Goal: Task Accomplishment & Management: Use online tool/utility

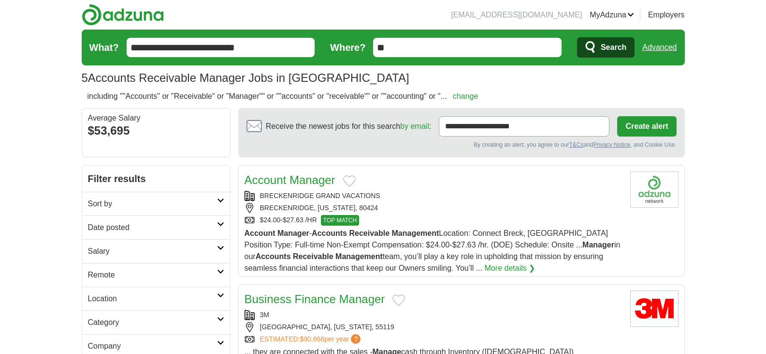
click at [135, 202] on h2 "Sort by" at bounding box center [152, 204] width 129 height 12
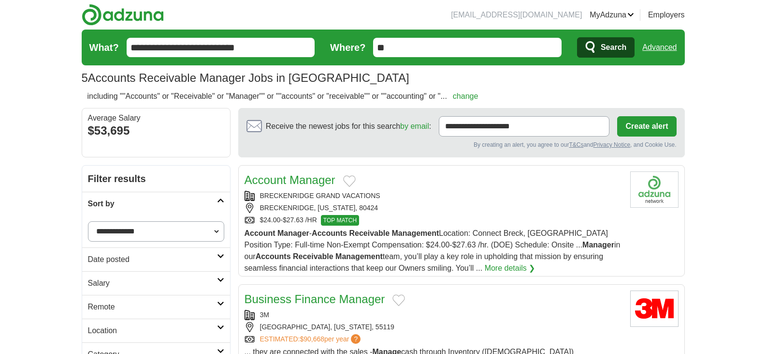
click at [122, 231] on select "**********" at bounding box center [156, 231] width 136 height 20
select select "**********"
click at [88, 221] on select "**********" at bounding box center [156, 231] width 136 height 20
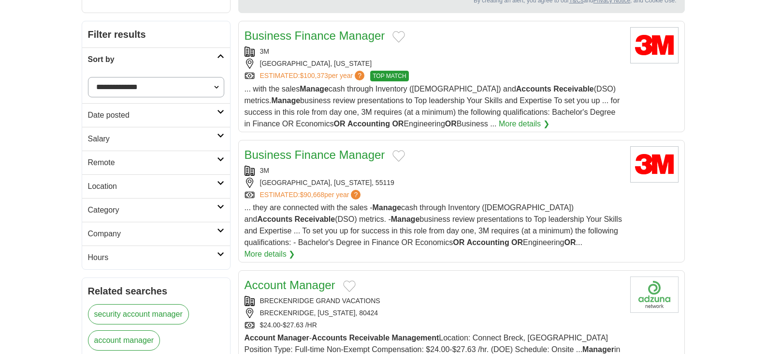
scroll to position [145, 0]
click at [107, 163] on h2 "Remote" at bounding box center [152, 162] width 129 height 12
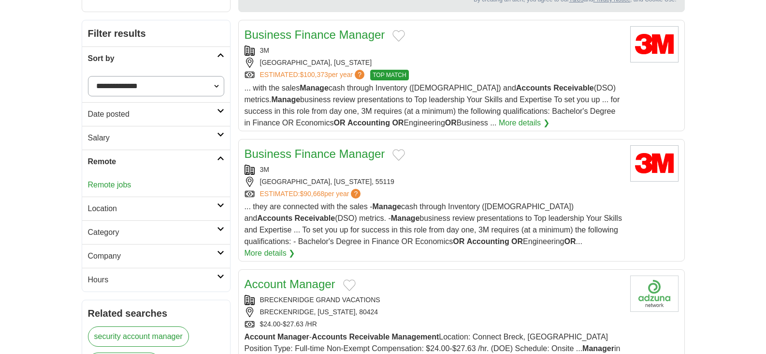
click at [106, 187] on link "Remote jobs" at bounding box center [110, 184] width 44 height 8
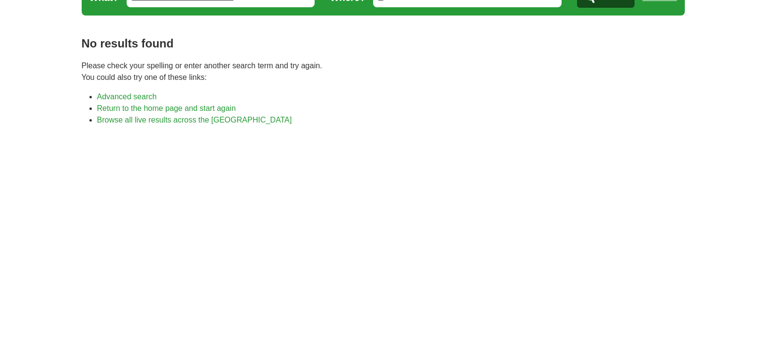
scroll to position [97, 0]
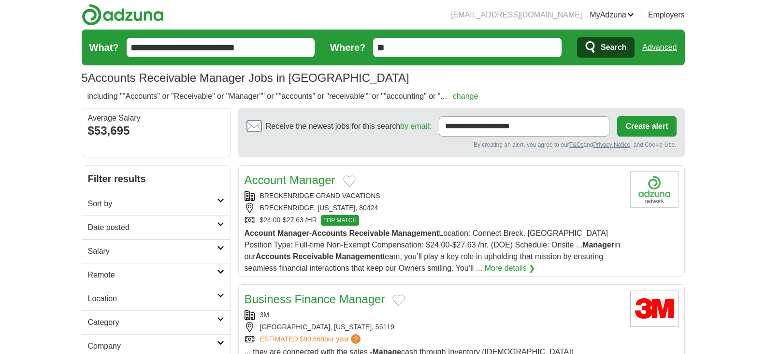
click at [404, 48] on input "**" at bounding box center [467, 47] width 189 height 19
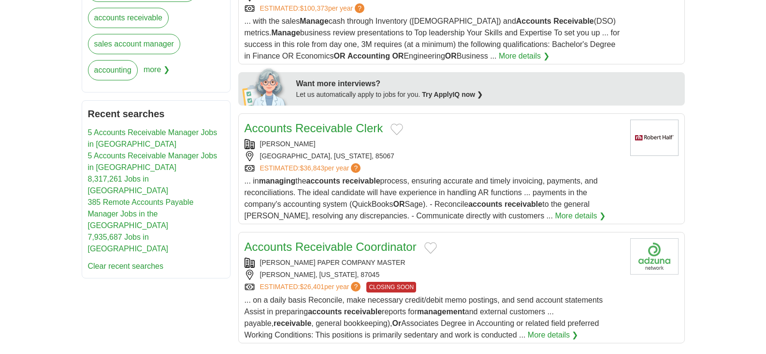
scroll to position [484, 0]
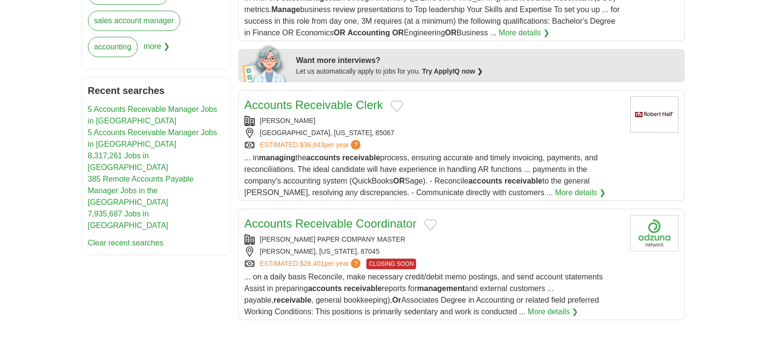
click at [112, 175] on link "385 Remote Accounts Payable Manager Jobs in the [GEOGRAPHIC_DATA]" at bounding box center [141, 190] width 106 height 31
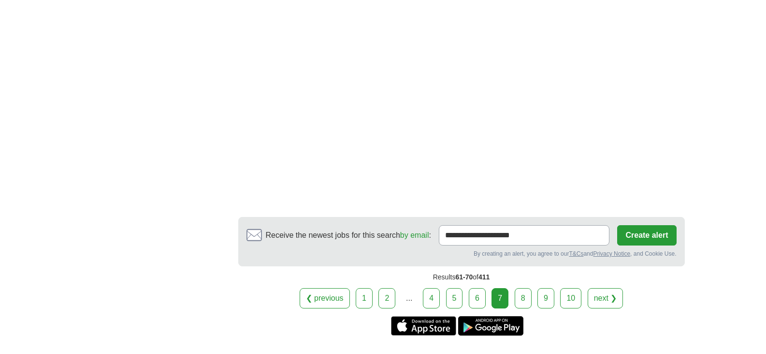
scroll to position [1693, 0]
click at [603, 287] on link "next ❯" at bounding box center [606, 297] width 36 height 20
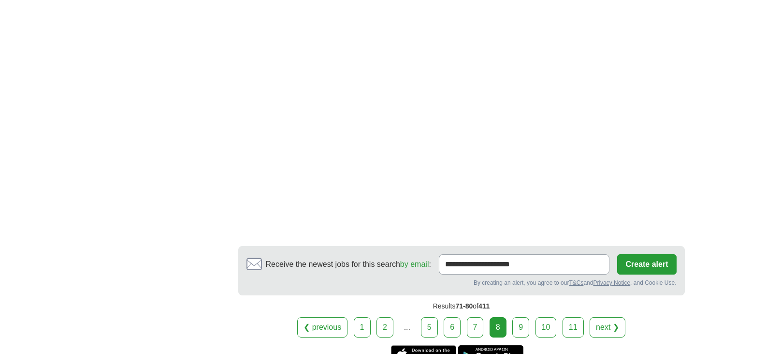
scroll to position [1741, 0]
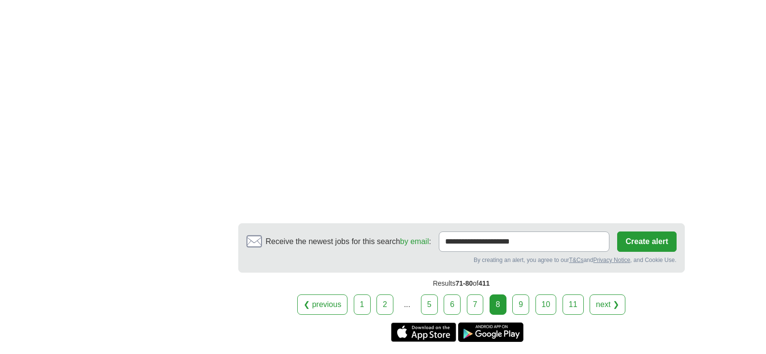
click at [357, 304] on link "1" at bounding box center [362, 304] width 17 height 20
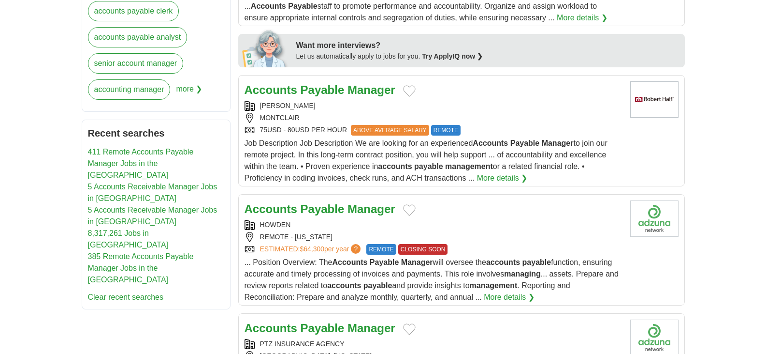
scroll to position [484, 0]
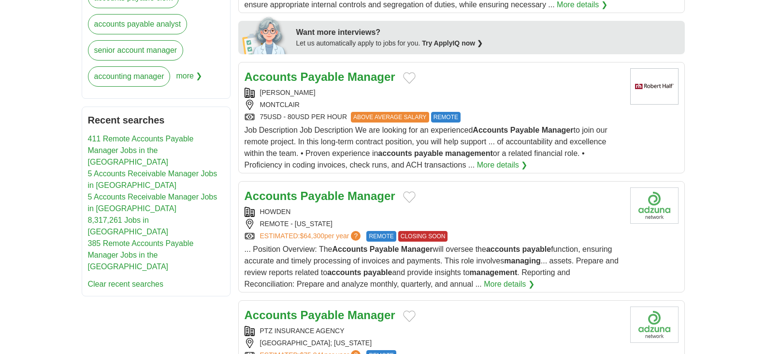
click at [448, 117] on span "REMOTE" at bounding box center [445, 117] width 29 height 11
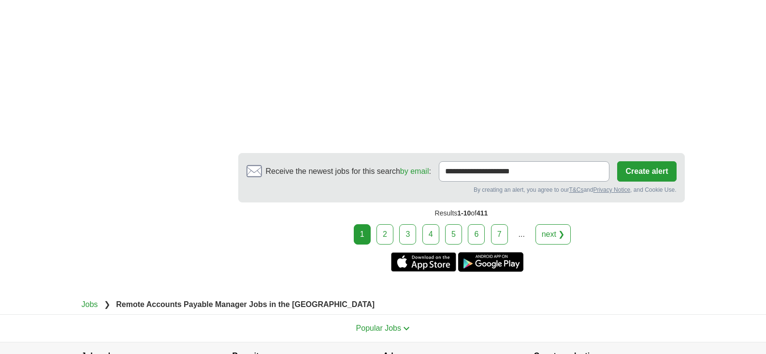
scroll to position [1596, 0]
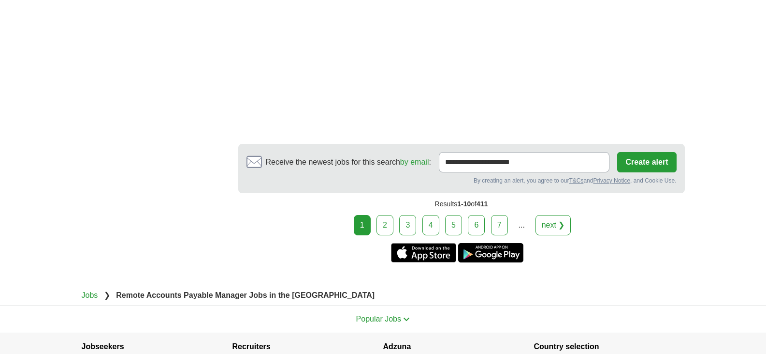
click at [389, 215] on link "2" at bounding box center [385, 225] width 17 height 20
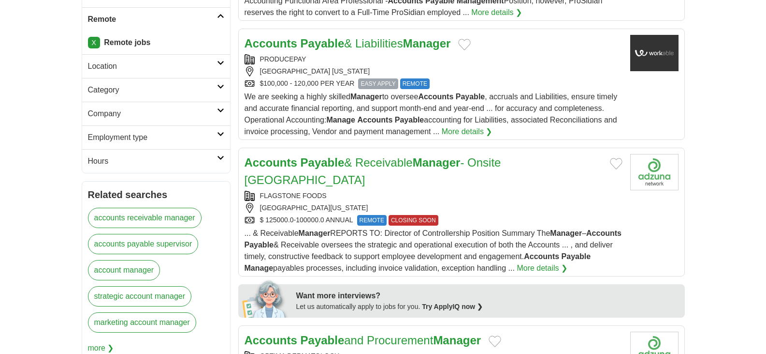
scroll to position [242, 0]
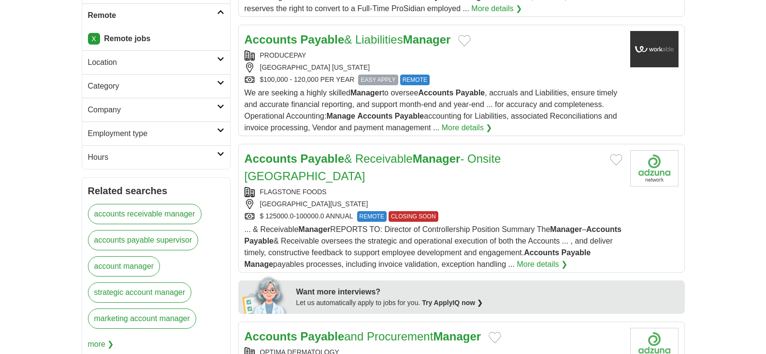
click at [417, 81] on span "REMOTE" at bounding box center [414, 79] width 29 height 11
click at [405, 159] on link "Accounts Payable & Receivable Manager - Onsite Minneapolis" at bounding box center [373, 167] width 257 height 30
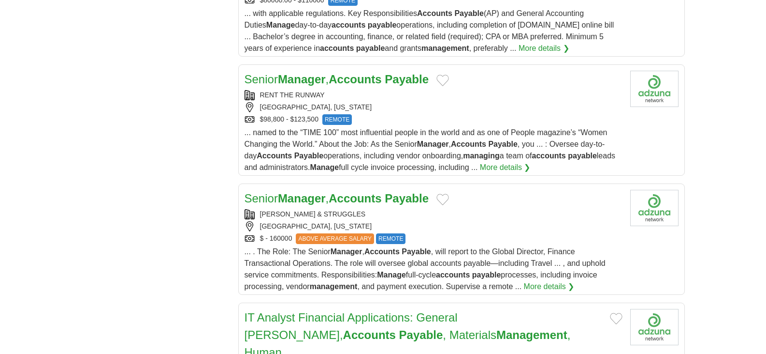
scroll to position [1016, 0]
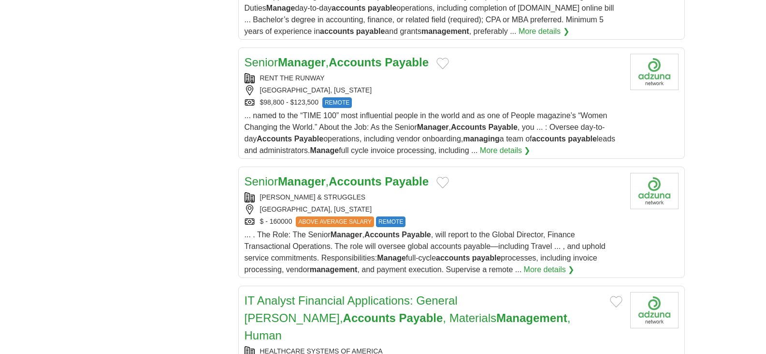
click at [391, 216] on span "REMOTE" at bounding box center [390, 221] width 29 height 11
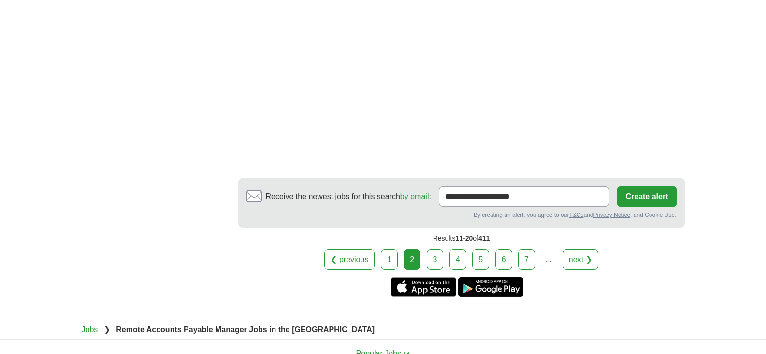
scroll to position [1741, 0]
click at [435, 249] on link "3" at bounding box center [435, 259] width 17 height 20
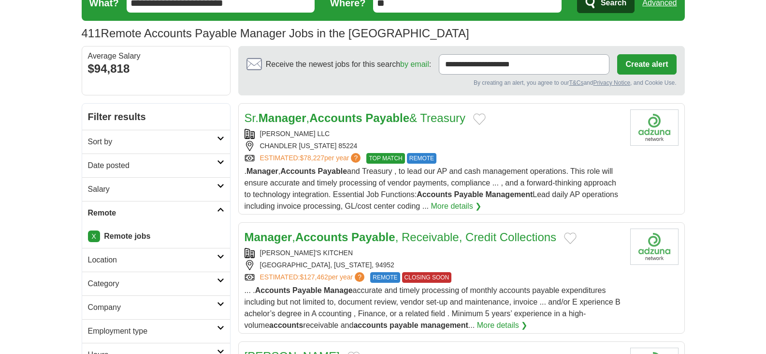
scroll to position [97, 0]
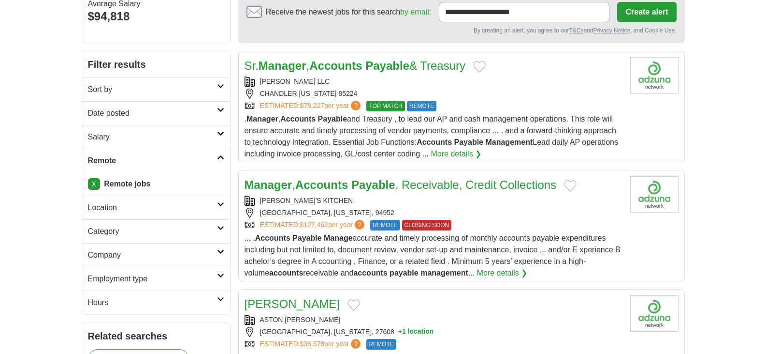
click at [434, 226] on span "CLOSING SOON" at bounding box center [427, 225] width 50 height 11
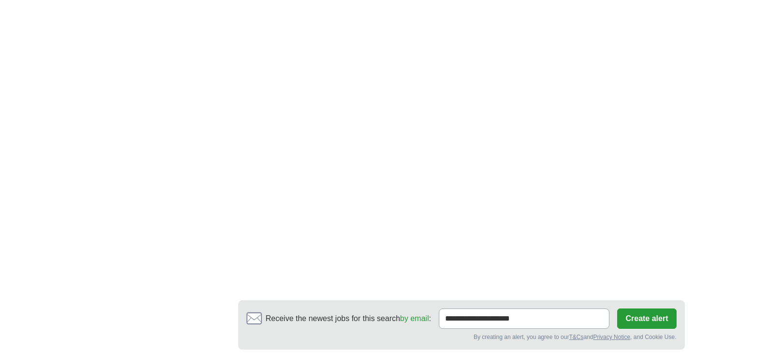
scroll to position [1741, 0]
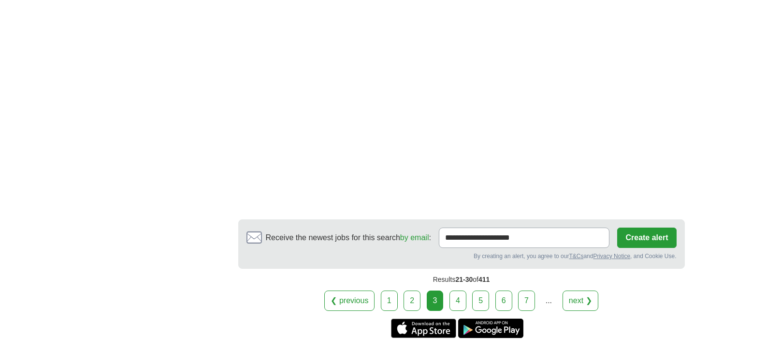
click at [455, 295] on link "4" at bounding box center [458, 300] width 17 height 20
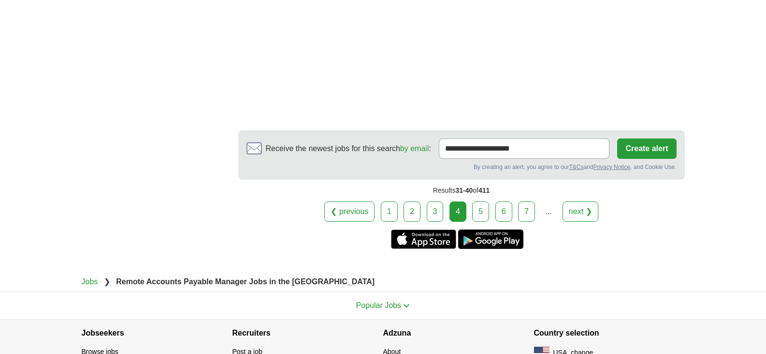
scroll to position [1693, 0]
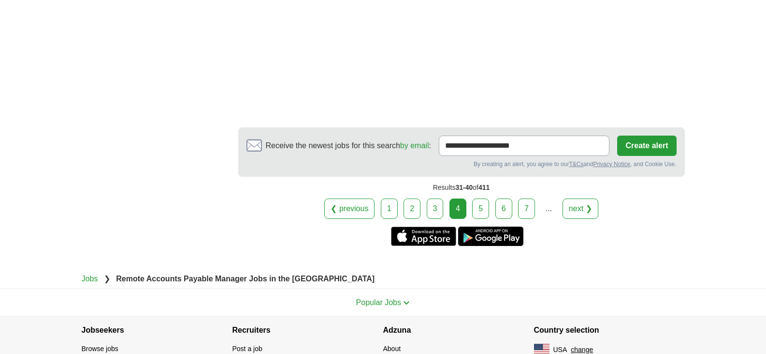
click at [479, 209] on link "5" at bounding box center [480, 208] width 17 height 20
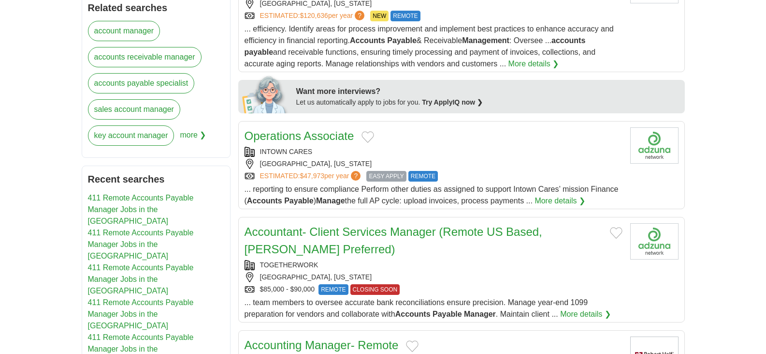
scroll to position [339, 0]
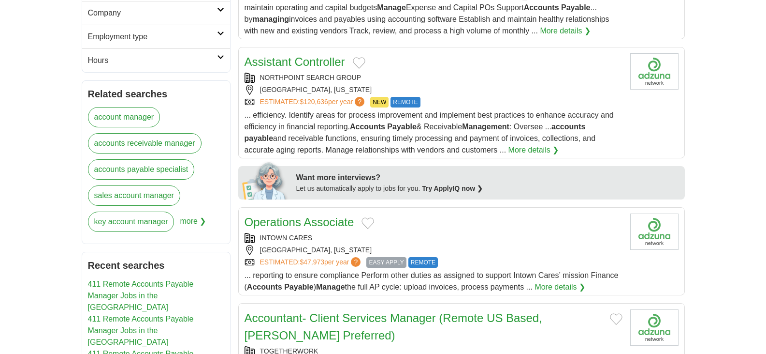
click at [138, 143] on link "accounts receivable manager" at bounding box center [145, 143] width 114 height 20
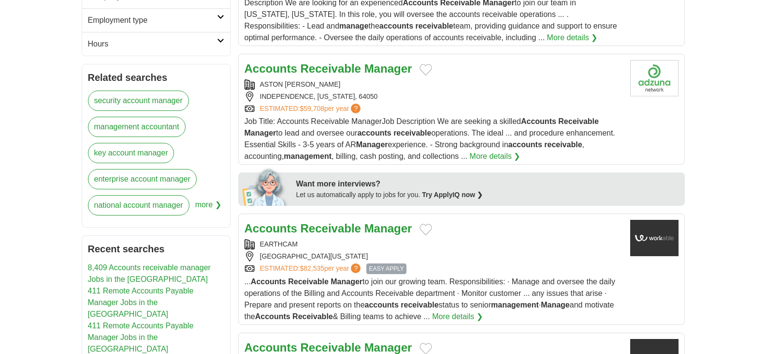
scroll to position [387, 0]
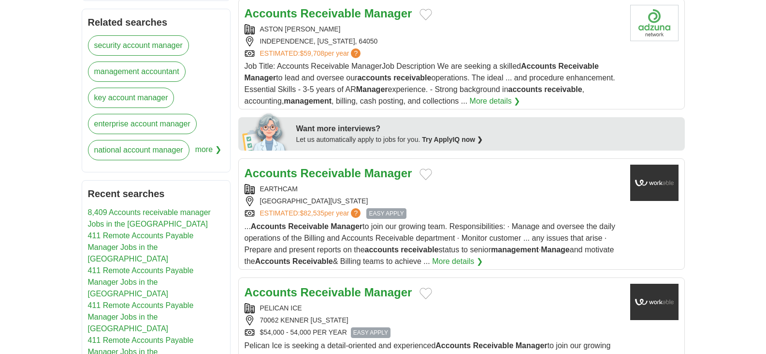
click at [129, 209] on link "8,409 Accounts receivable manager Jobs in the US" at bounding box center [149, 218] width 123 height 20
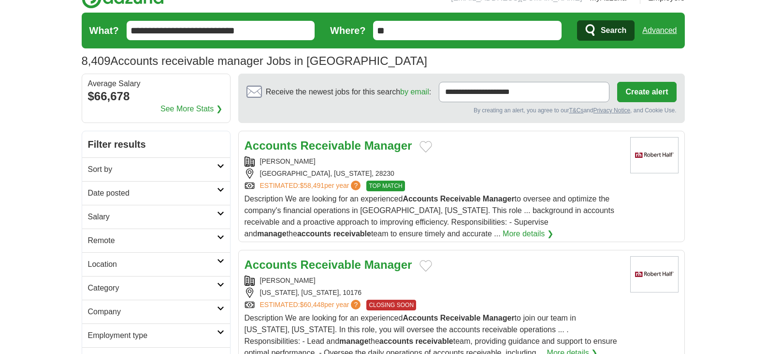
scroll to position [0, 0]
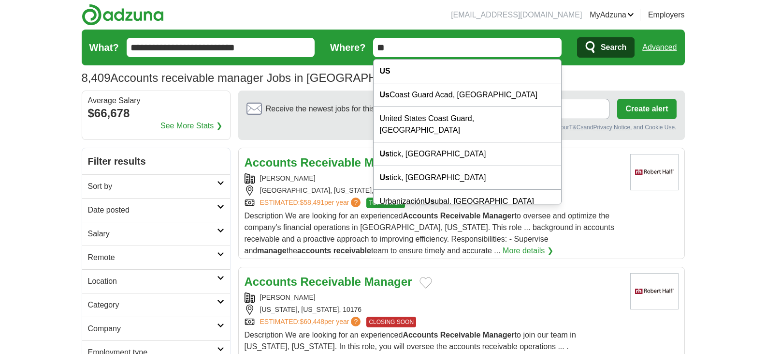
click at [428, 47] on input "**" at bounding box center [467, 47] width 189 height 19
drag, startPoint x: 427, startPoint y: 47, endPoint x: 343, endPoint y: 51, distance: 84.7
click at [343, 51] on form "**********" at bounding box center [384, 47] width 604 height 36
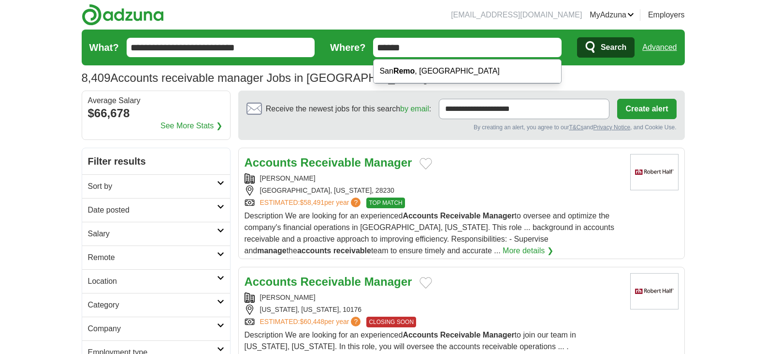
type input "******"
click at [577, 37] on button "Search" at bounding box center [606, 47] width 58 height 20
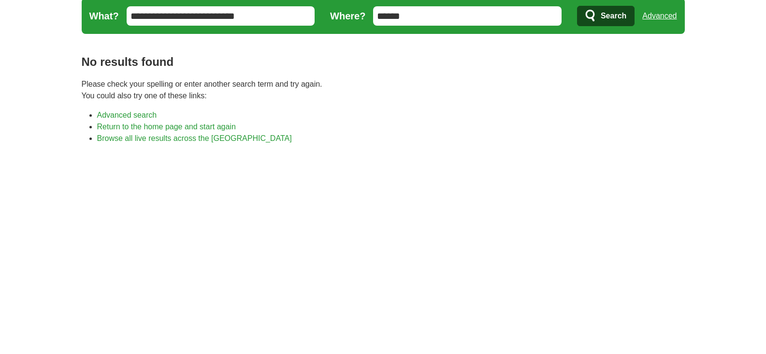
scroll to position [48, 0]
